Goal: Task Accomplishment & Management: Complete application form

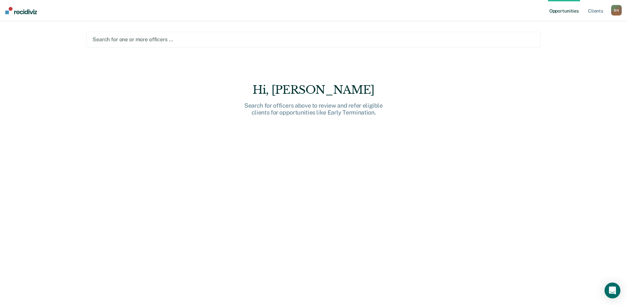
click at [615, 15] on div "B N" at bounding box center [616, 10] width 11 height 11
click at [552, 44] on link "Go to PSI Case Dashboard" at bounding box center [582, 44] width 67 height 6
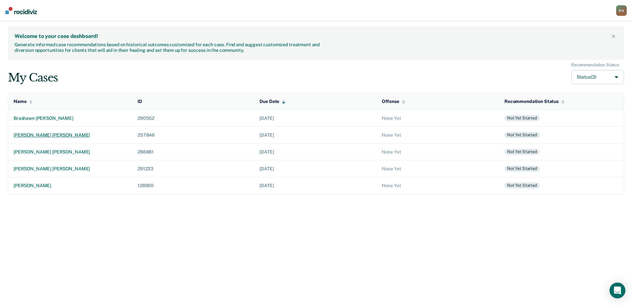
click at [55, 136] on div "[PERSON_NAME] [PERSON_NAME]" at bounding box center [70, 135] width 113 height 6
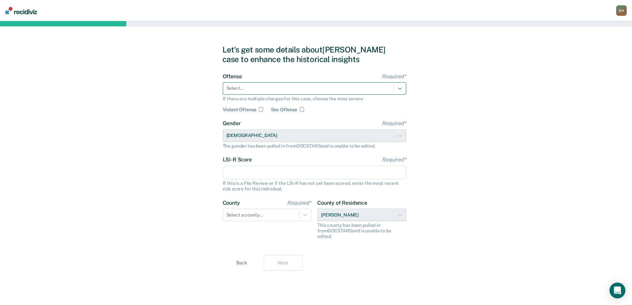
click at [403, 89] on div at bounding box center [400, 89] width 12 height 12
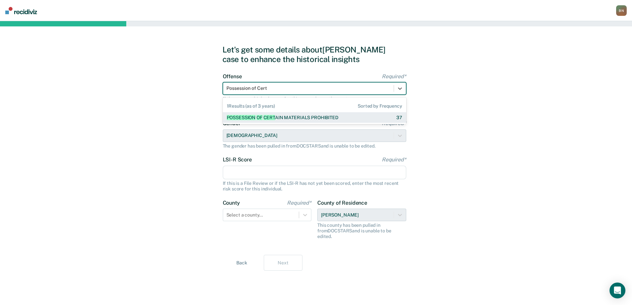
type input "Possession of Certa"
click at [286, 118] on div "POSSESSION OF CERTA IN MATERIALS PROHIBITED" at bounding box center [283, 118] width 112 height 6
checkbox input "true"
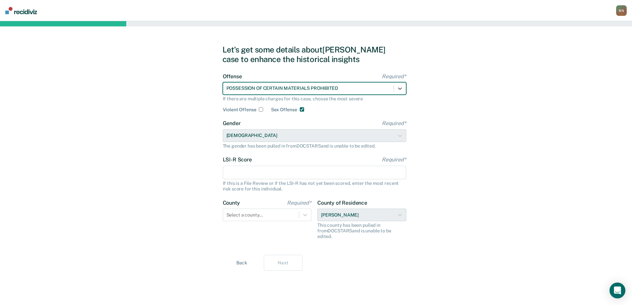
click at [247, 171] on input "LSI-R Score Required*" at bounding box center [314, 173] width 183 height 14
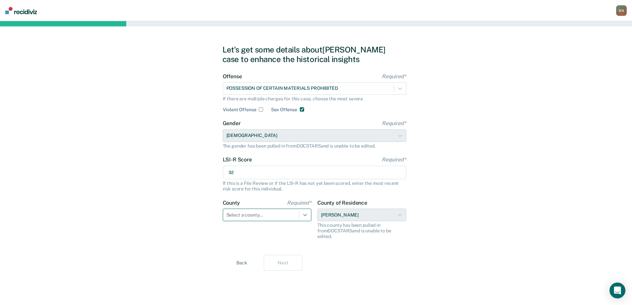
type input "32"
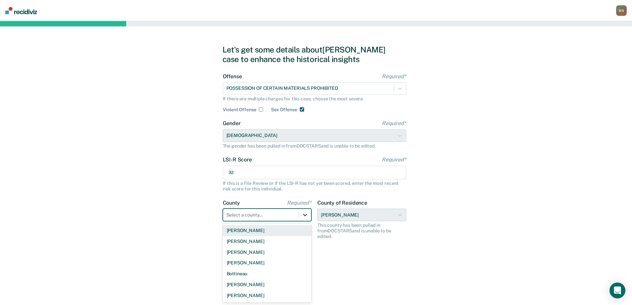
click at [304, 214] on icon at bounding box center [305, 215] width 7 height 7
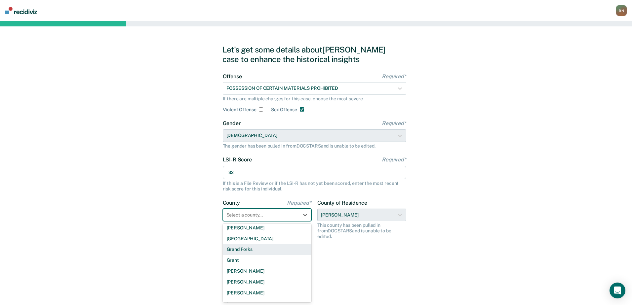
click at [260, 249] on div "Grand Forks" at bounding box center [267, 249] width 89 height 11
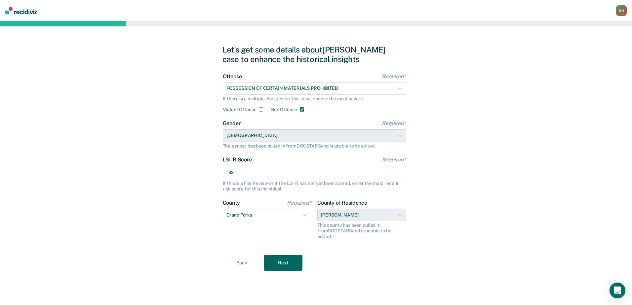
click at [286, 256] on button "Next" at bounding box center [283, 263] width 39 height 16
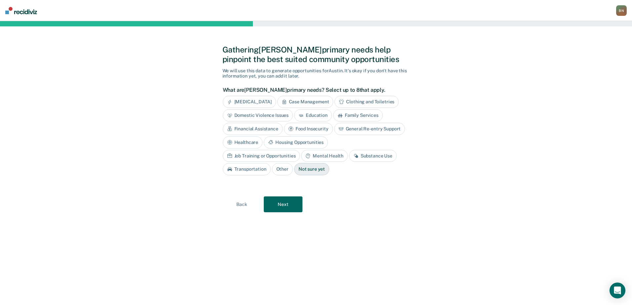
click at [349, 158] on div "Substance Use" at bounding box center [373, 156] width 48 height 12
click at [296, 144] on div "Housing Opportunities" at bounding box center [296, 142] width 64 height 12
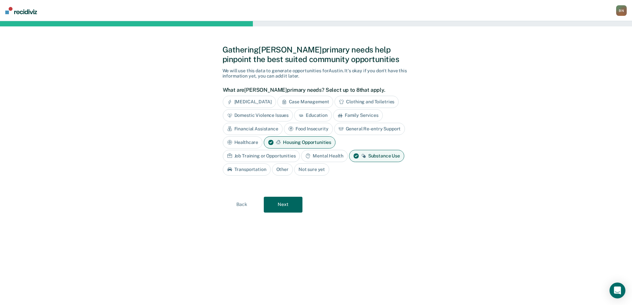
click at [251, 156] on div "Job Training or Opportunities" at bounding box center [261, 156] width 77 height 12
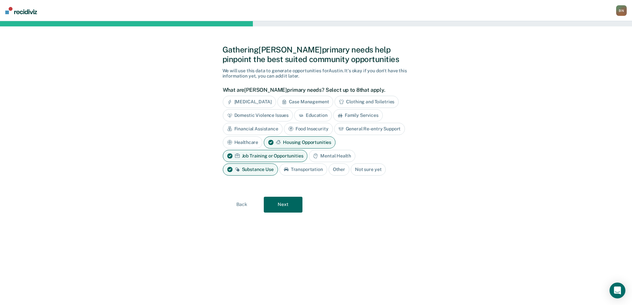
click at [325, 158] on div "Mental Health" at bounding box center [332, 156] width 46 height 12
click at [291, 206] on button "Next" at bounding box center [283, 205] width 39 height 16
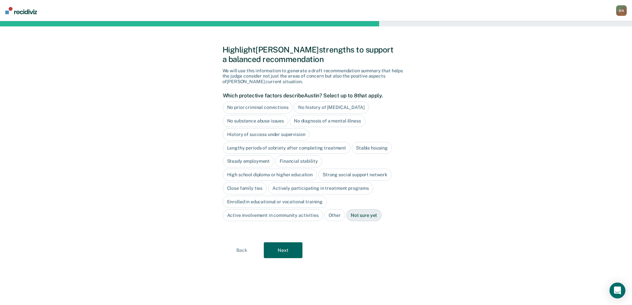
click at [244, 251] on button "Back" at bounding box center [241, 251] width 39 height 16
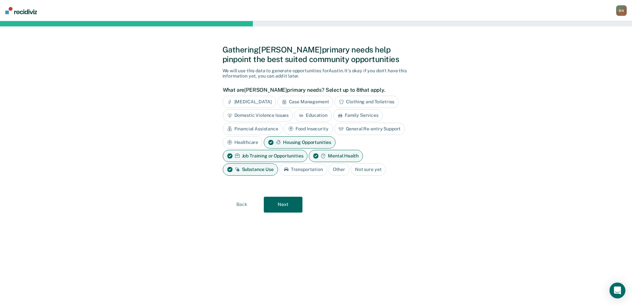
click at [292, 140] on div "Housing Opportunities" at bounding box center [300, 142] width 72 height 12
click at [287, 204] on button "Next" at bounding box center [283, 205] width 39 height 16
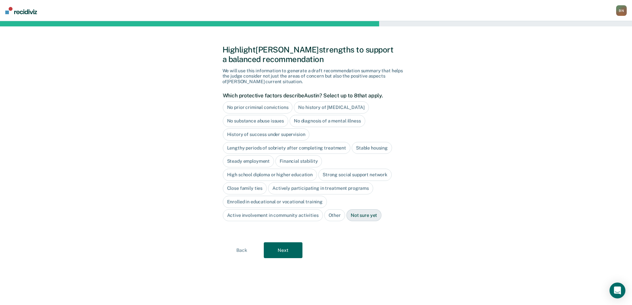
click at [367, 151] on div "Stable housing" at bounding box center [372, 148] width 40 height 12
click at [284, 177] on div "High school diploma or higher education" at bounding box center [270, 175] width 94 height 12
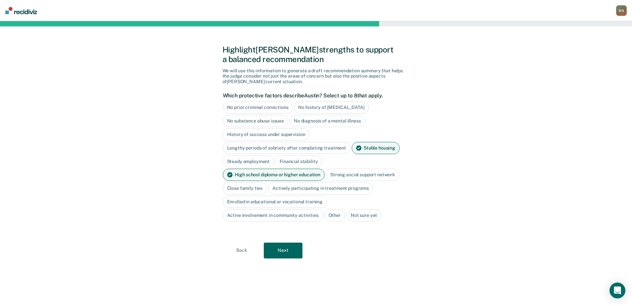
click at [285, 252] on button "Next" at bounding box center [283, 251] width 39 height 16
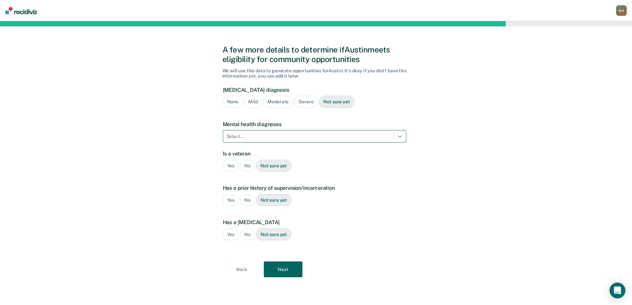
click at [399, 134] on icon at bounding box center [400, 136] width 7 height 7
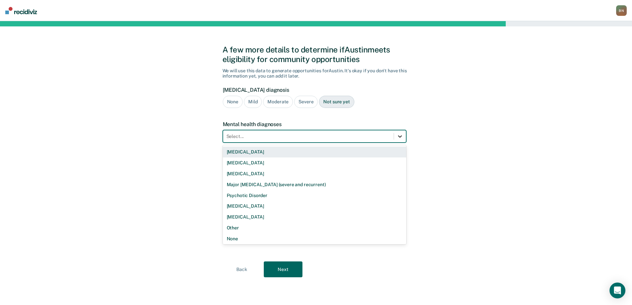
click at [399, 137] on icon at bounding box center [400, 136] width 7 height 7
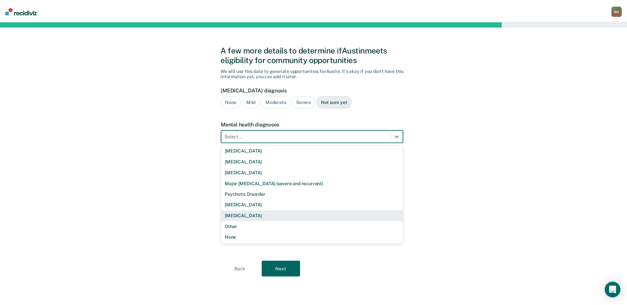
scroll to position [0, 0]
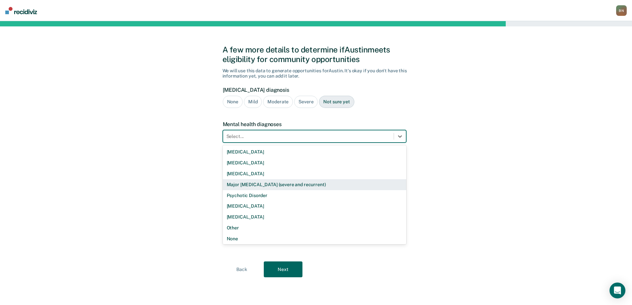
click at [485, 151] on div "A few more details to determine if [PERSON_NAME] meets eligibility for communit…" at bounding box center [316, 163] width 632 height 284
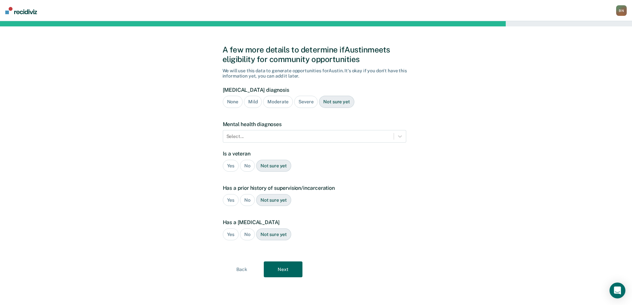
click at [245, 168] on div "No" at bounding box center [247, 166] width 15 height 12
click at [230, 198] on div "Yes" at bounding box center [231, 200] width 16 height 12
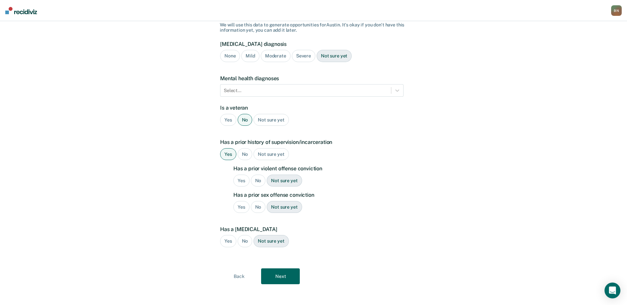
scroll to position [49, 0]
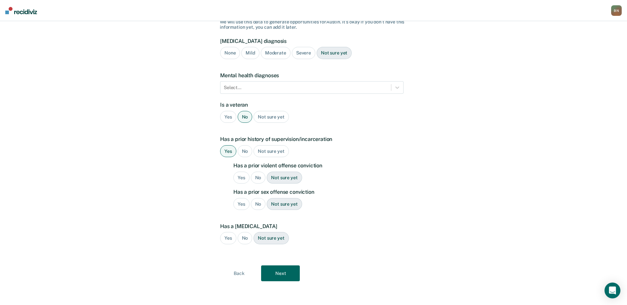
click at [257, 206] on div "No" at bounding box center [258, 204] width 15 height 12
click at [258, 181] on div "No" at bounding box center [258, 178] width 15 height 12
click at [243, 239] on div "No" at bounding box center [245, 238] width 15 height 12
click at [287, 271] on button "Next" at bounding box center [280, 274] width 39 height 16
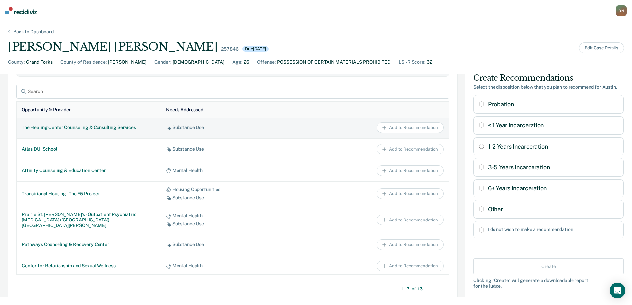
scroll to position [397, 0]
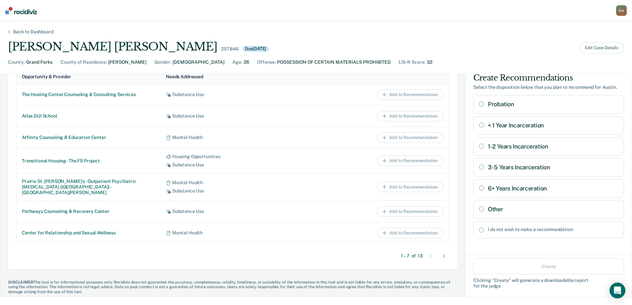
click at [443, 258] on icon at bounding box center [444, 256] width 2 height 3
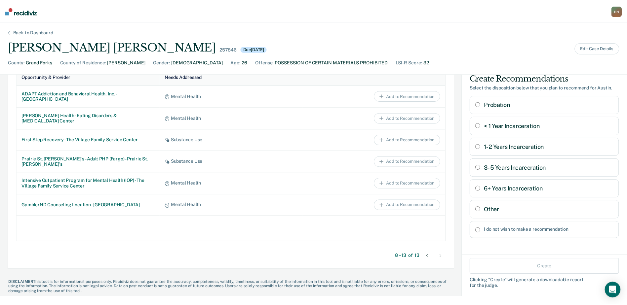
scroll to position [397, 0]
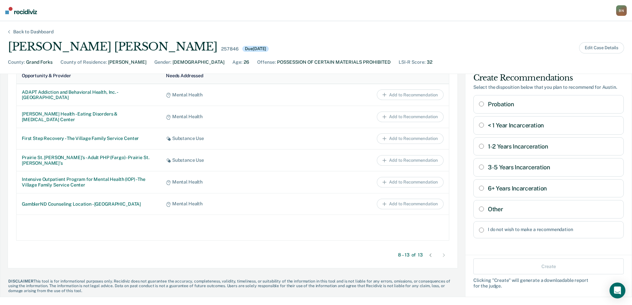
click at [477, 233] on div "I do not wish to make a recommendation" at bounding box center [548, 229] width 150 height 17
radio input "true"
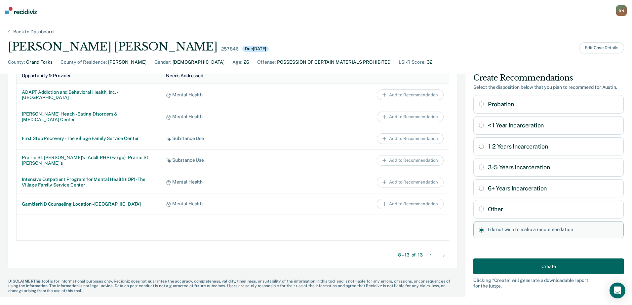
click at [523, 269] on button "Create" at bounding box center [548, 267] width 150 height 16
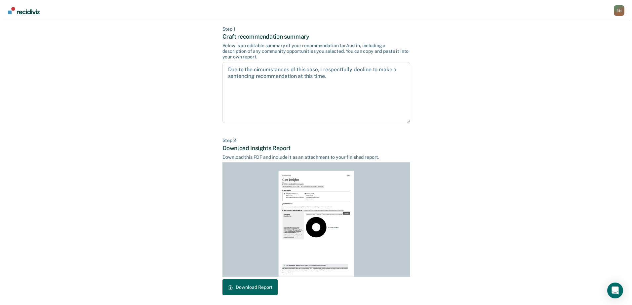
scroll to position [0, 0]
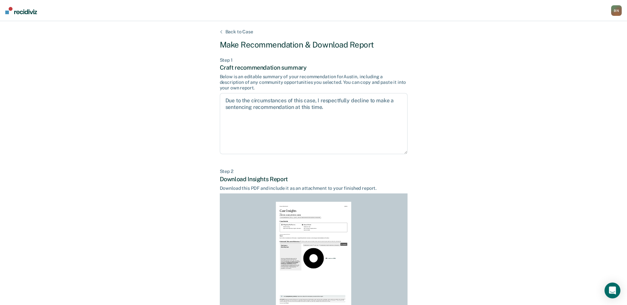
click at [243, 33] on div "Back to Case" at bounding box center [239, 32] width 44 height 6
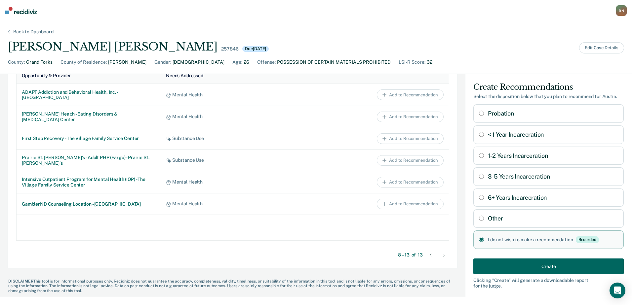
click at [479, 218] on input "Other" at bounding box center [481, 218] width 5 height 5
radio input "true"
radio input "false"
click at [479, 218] on input "Other" at bounding box center [481, 218] width 5 height 5
click at [479, 156] on Incarceration "1-2 Years Incarceration" at bounding box center [481, 155] width 5 height 5
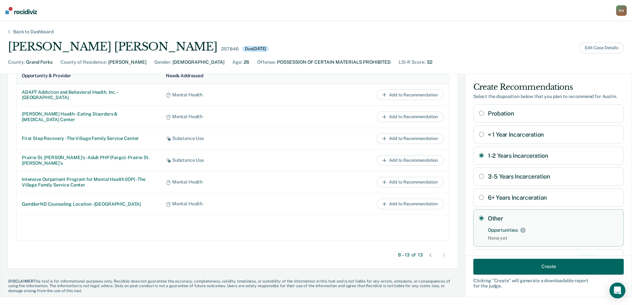
radio Incarceration "true"
radio input "false"
click at [515, 266] on button "Create" at bounding box center [548, 267] width 150 height 16
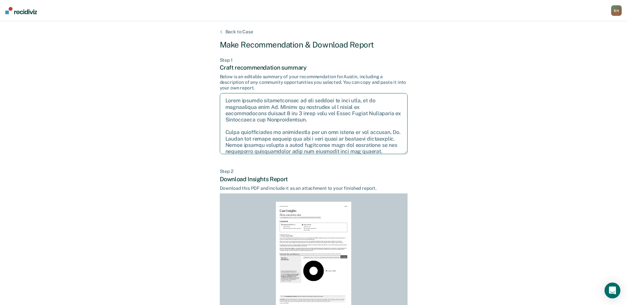
drag, startPoint x: 257, startPoint y: 112, endPoint x: 313, endPoint y: 112, distance: 55.8
click at [313, 112] on textarea at bounding box center [314, 123] width 188 height 61
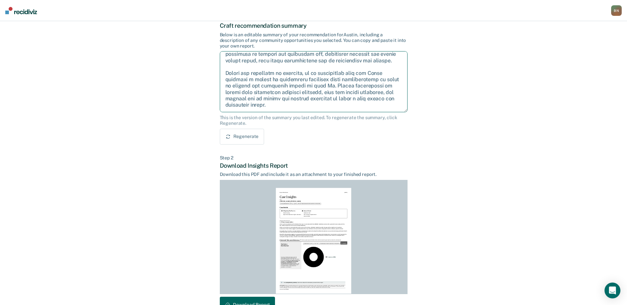
scroll to position [84, 0]
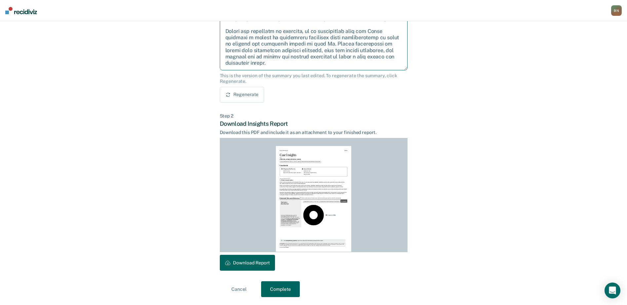
type textarea "After careful consideration of the details of this case, it is recommended that…"
click at [241, 291] on button "Cancel" at bounding box center [239, 290] width 39 height 16
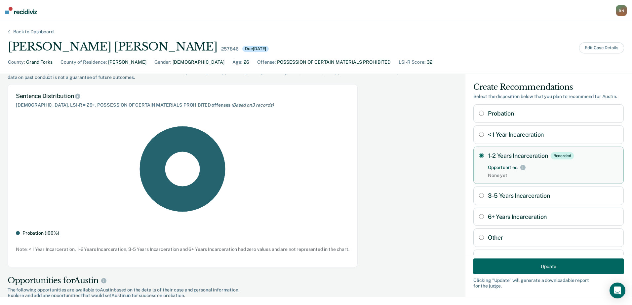
scroll to position [0, 0]
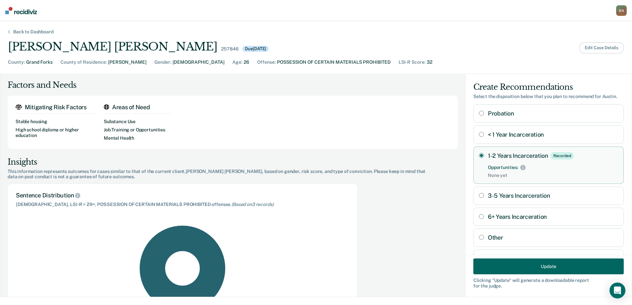
click at [582, 47] on button "Edit Case Details" at bounding box center [601, 47] width 45 height 11
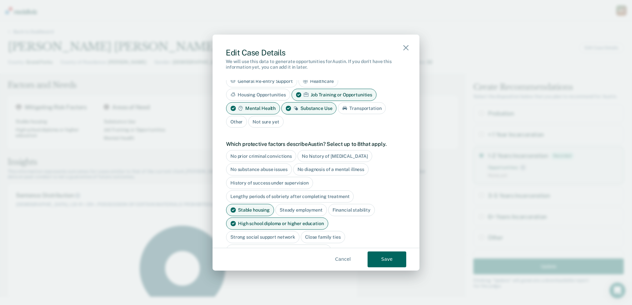
scroll to position [264, 0]
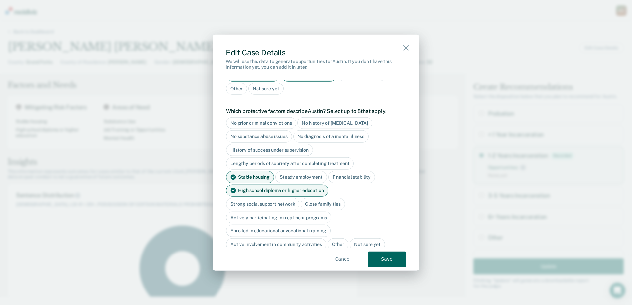
click at [318, 185] on div "High school diploma or higher education" at bounding box center [277, 190] width 102 height 12
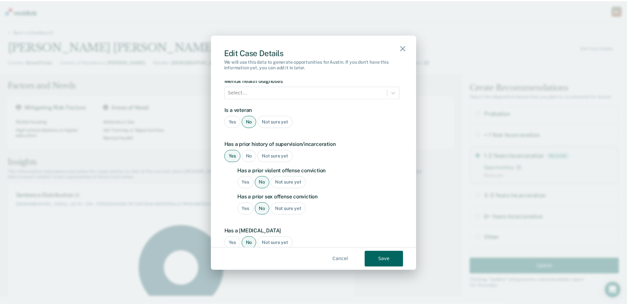
scroll to position [480, 0]
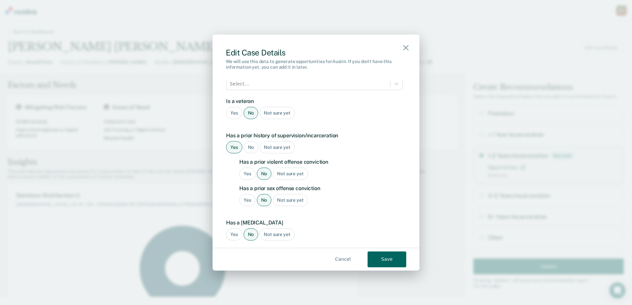
click at [394, 258] on button "Save" at bounding box center [386, 259] width 39 height 16
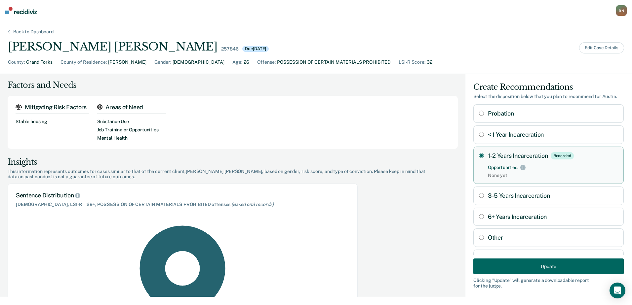
click at [498, 266] on button "Update" at bounding box center [548, 267] width 150 height 16
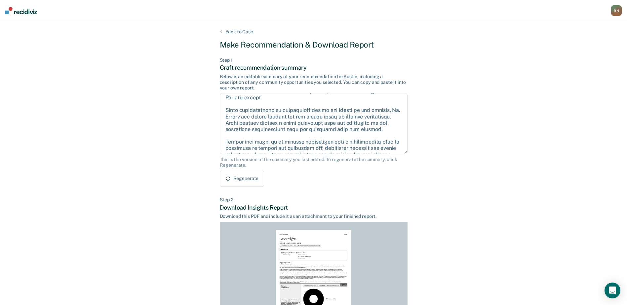
scroll to position [21, 0]
click at [249, 33] on div "Back to Case" at bounding box center [239, 32] width 44 height 6
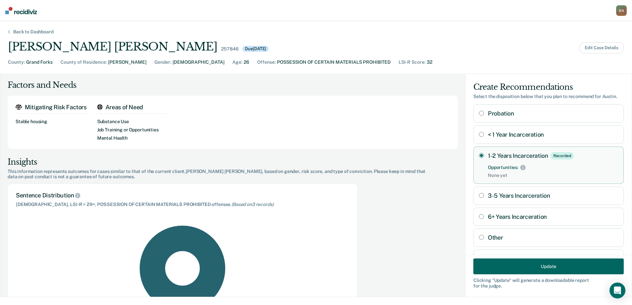
click at [479, 133] on Incarceration "< 1 Year Incarceration" at bounding box center [481, 134] width 5 height 5
radio Incarceration "true"
radio Incarceration "false"
click at [504, 266] on button "Update" at bounding box center [548, 267] width 150 height 16
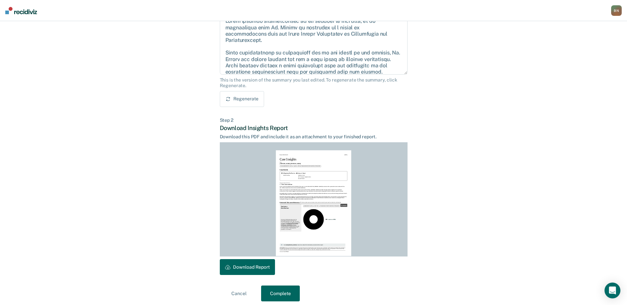
scroll to position [84, 0]
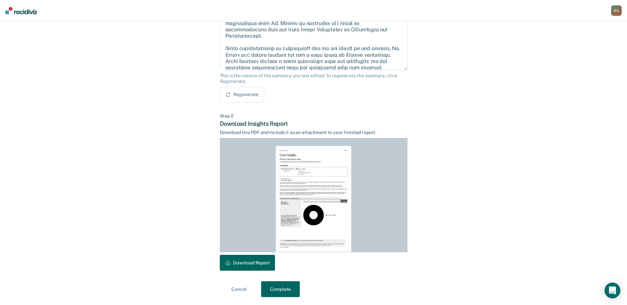
click at [238, 289] on button "Cancel" at bounding box center [239, 290] width 39 height 16
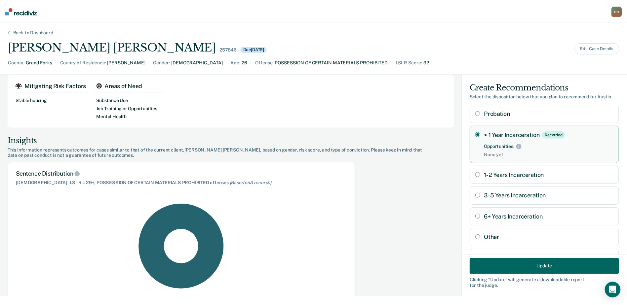
scroll to position [33, 0]
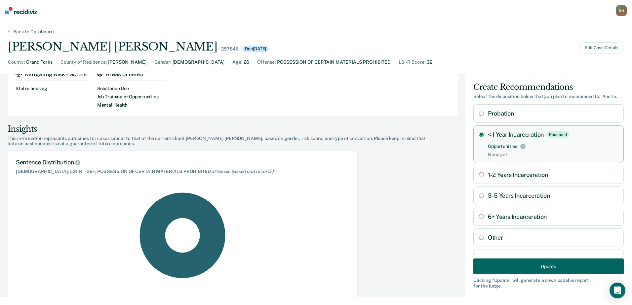
click at [479, 238] on input "Other" at bounding box center [481, 237] width 5 height 5
radio input "true"
radio Incarceration "false"
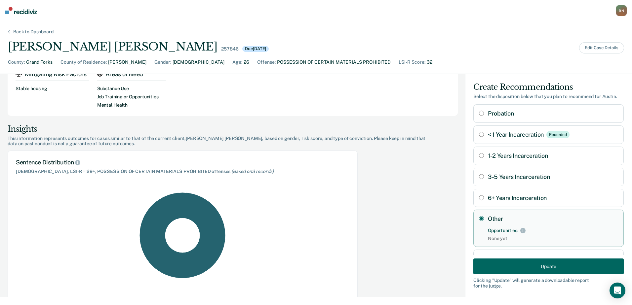
click at [514, 265] on button "Update" at bounding box center [548, 267] width 150 height 16
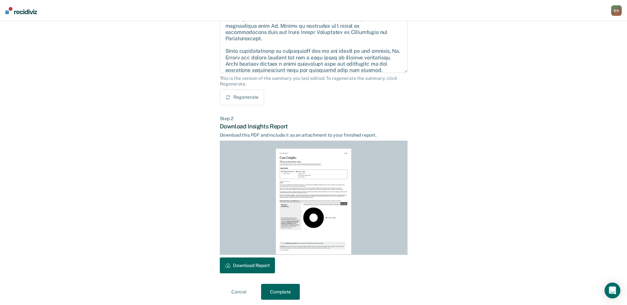
scroll to position [84, 0]
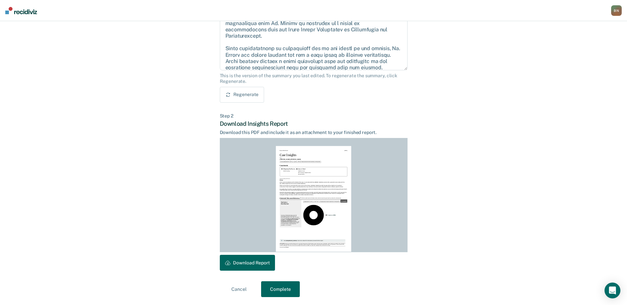
click at [231, 290] on button "Cancel" at bounding box center [239, 290] width 39 height 16
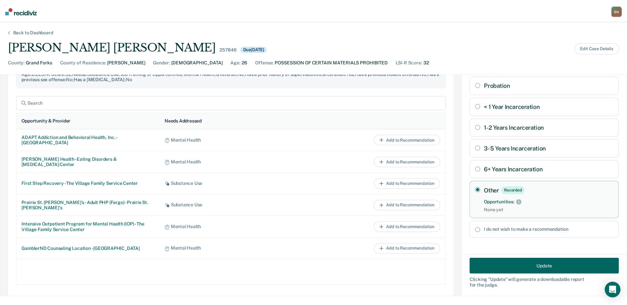
scroll to position [363, 0]
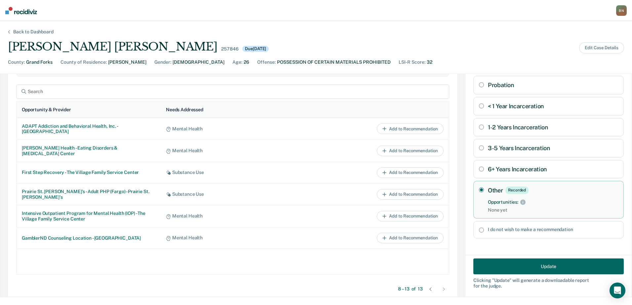
click at [527, 268] on button "Update" at bounding box center [548, 267] width 150 height 16
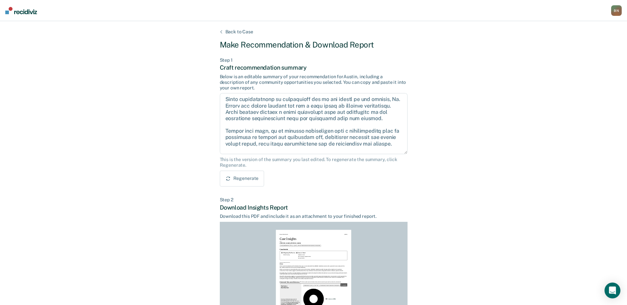
scroll to position [0, 0]
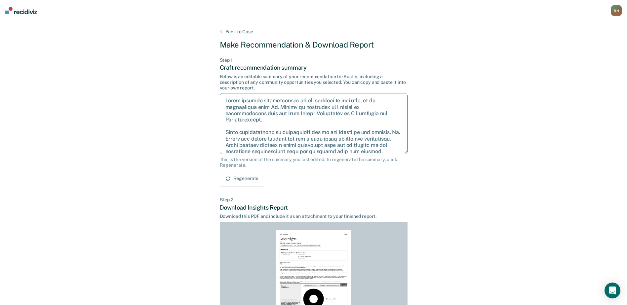
drag, startPoint x: 226, startPoint y: 130, endPoint x: 393, endPoint y: 132, distance: 166.5
click at [393, 132] on textarea at bounding box center [314, 123] width 188 height 61
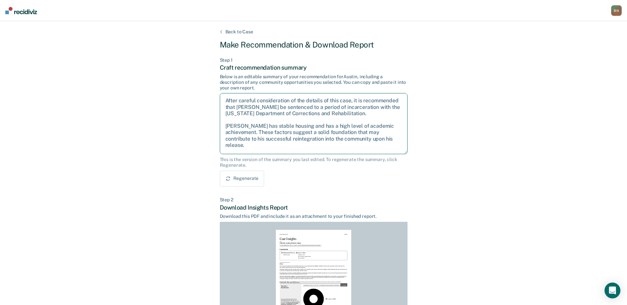
drag, startPoint x: 320, startPoint y: 132, endPoint x: 256, endPoint y: 140, distance: 64.0
click at [256, 140] on textarea "After careful consideration of the details of this case, it is recommended that…" at bounding box center [314, 123] width 188 height 61
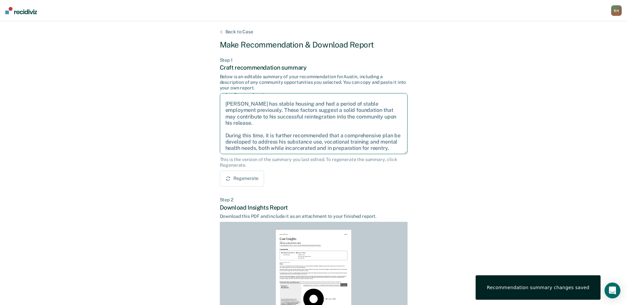
scroll to position [33, 0]
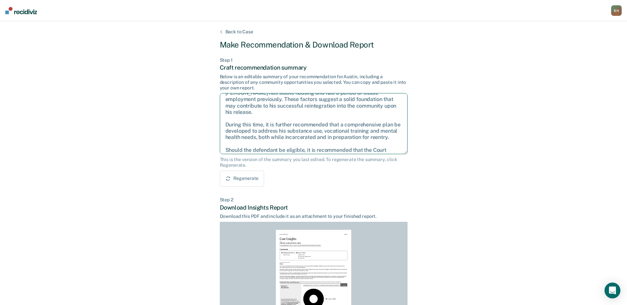
drag, startPoint x: 253, startPoint y: 107, endPoint x: 255, endPoint y: 117, distance: 9.8
click at [255, 117] on textarea "After careful consideration of the details of this case, it is recommended that…" at bounding box center [314, 123] width 188 height 61
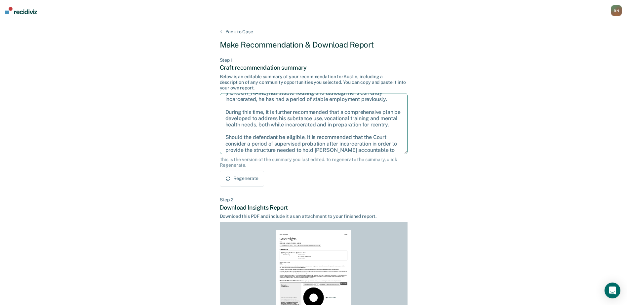
drag, startPoint x: 227, startPoint y: 119, endPoint x: 244, endPoint y: 137, distance: 24.8
click at [244, 137] on textarea "After careful consideration of the details of this case, it is recommended that…" at bounding box center [314, 123] width 188 height 61
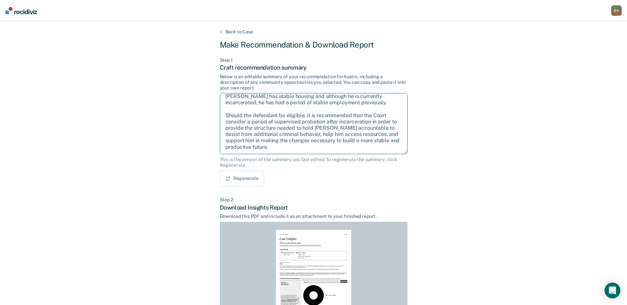
scroll to position [27, 0]
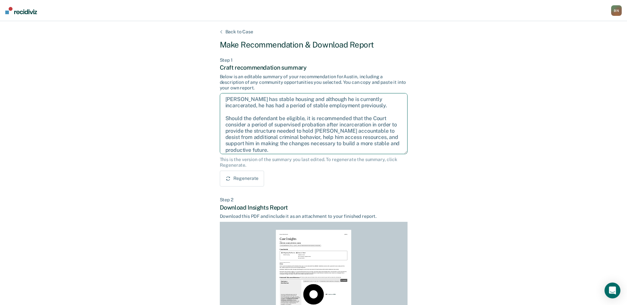
click at [227, 124] on textarea "After careful consideration of the details of this case, it is recommended that…" at bounding box center [314, 123] width 188 height 61
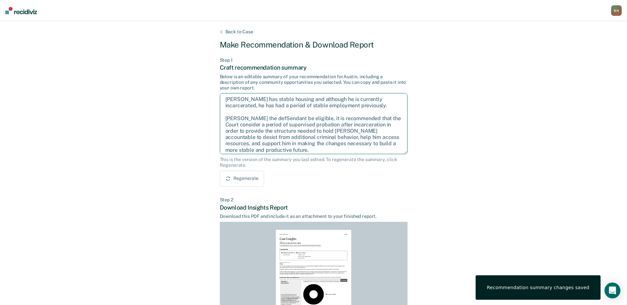
drag, startPoint x: 227, startPoint y: 125, endPoint x: 251, endPoint y: 132, distance: 25.7
click at [251, 132] on textarea "After careful consideration of the details of this case, it is recommended that…" at bounding box center [314, 123] width 188 height 61
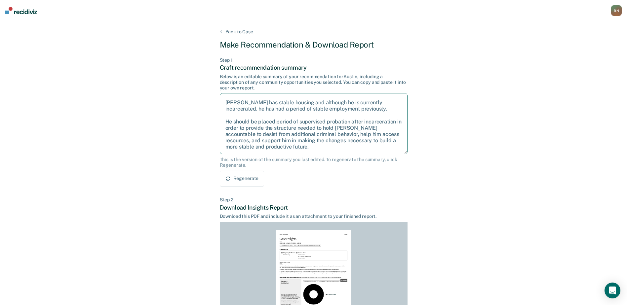
drag, startPoint x: 276, startPoint y: 125, endPoint x: 298, endPoint y: 124, distance: 21.8
click at [298, 124] on textarea "After careful consideration of the details of this case, it is recommended that…" at bounding box center [314, 123] width 188 height 61
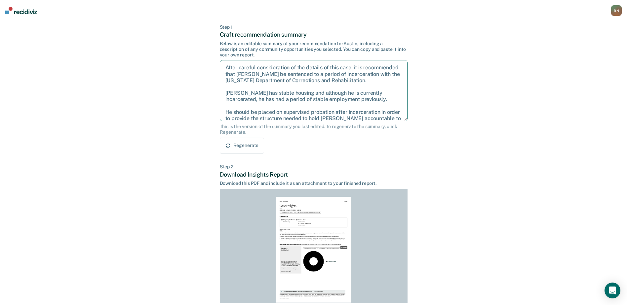
scroll to position [0, 0]
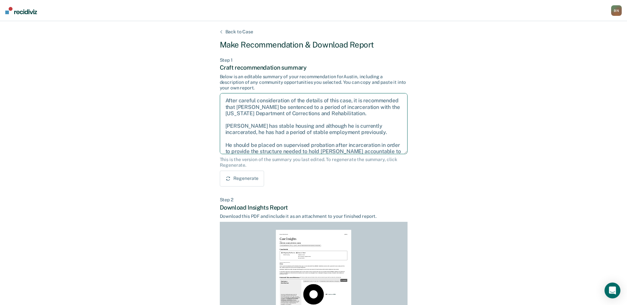
click at [258, 120] on textarea "After careful consideration of the details of this case, it is recommended that…" at bounding box center [314, 123] width 188 height 61
drag, startPoint x: 225, startPoint y: 139, endPoint x: 255, endPoint y: 138, distance: 29.8
click at [255, 138] on textarea "After careful consideration of the details of this case, it is recommended that…" at bounding box center [314, 123] width 188 height 61
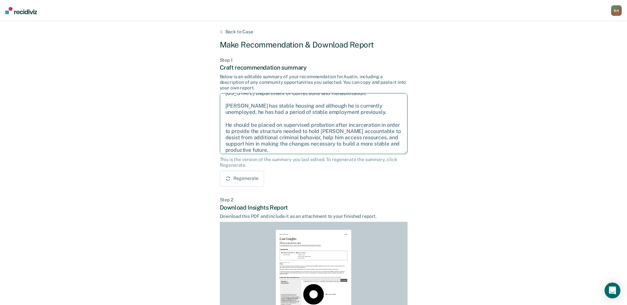
scroll to position [30, 0]
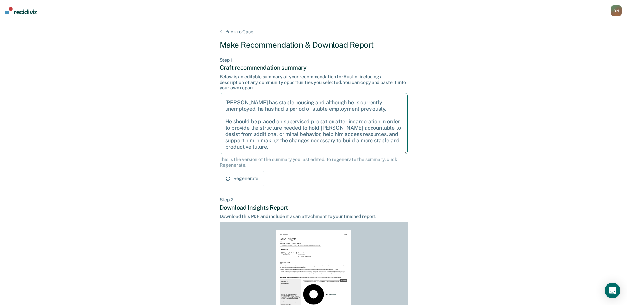
click at [304, 147] on textarea "After careful consideration of the details of this case, it is recommended that…" at bounding box center [314, 123] width 188 height 61
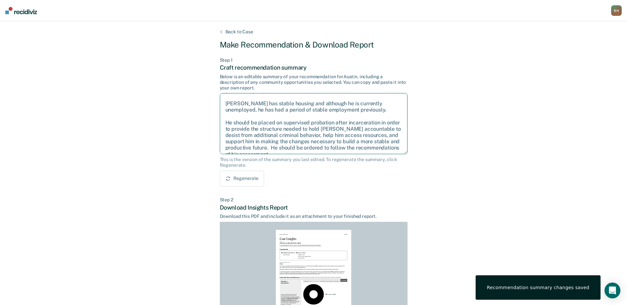
scroll to position [33, 0]
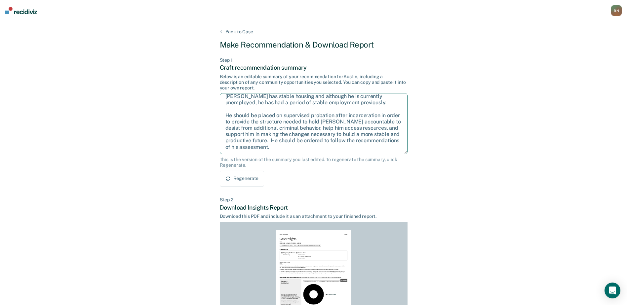
type textarea "After careful consideration of the details of this case, it is recommended that…"
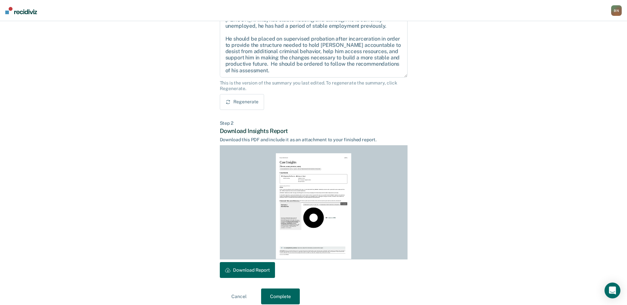
scroll to position [84, 0]
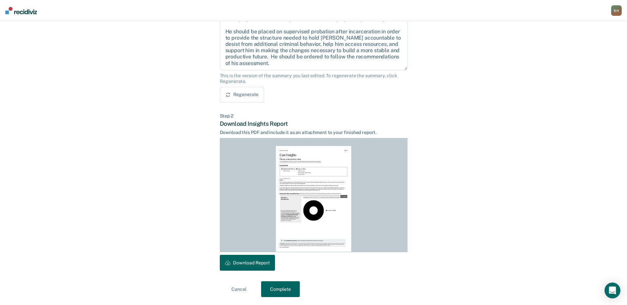
click at [281, 289] on button "Complete" at bounding box center [280, 290] width 39 height 16
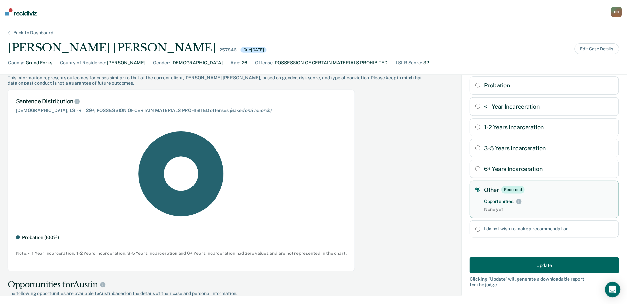
scroll to position [0, 0]
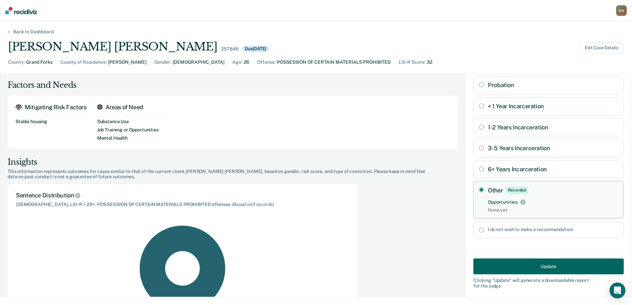
click at [522, 266] on button "Update" at bounding box center [548, 267] width 150 height 16
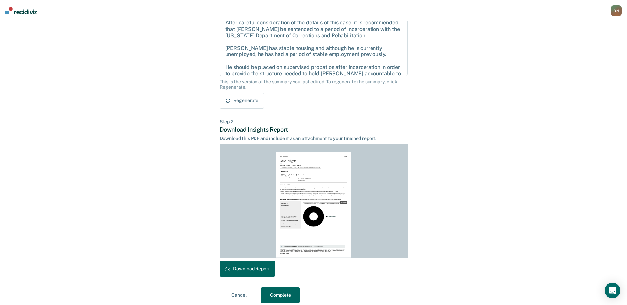
scroll to position [84, 0]
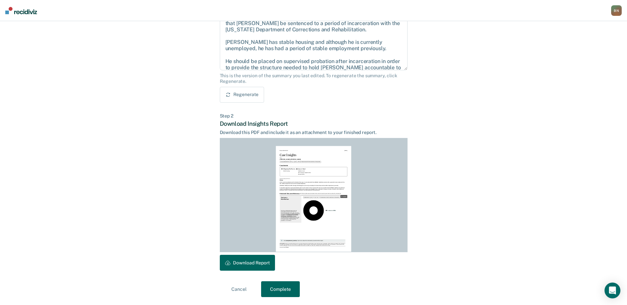
click at [245, 267] on button "Download Report" at bounding box center [247, 263] width 55 height 16
